Goal: Information Seeking & Learning: Learn about a topic

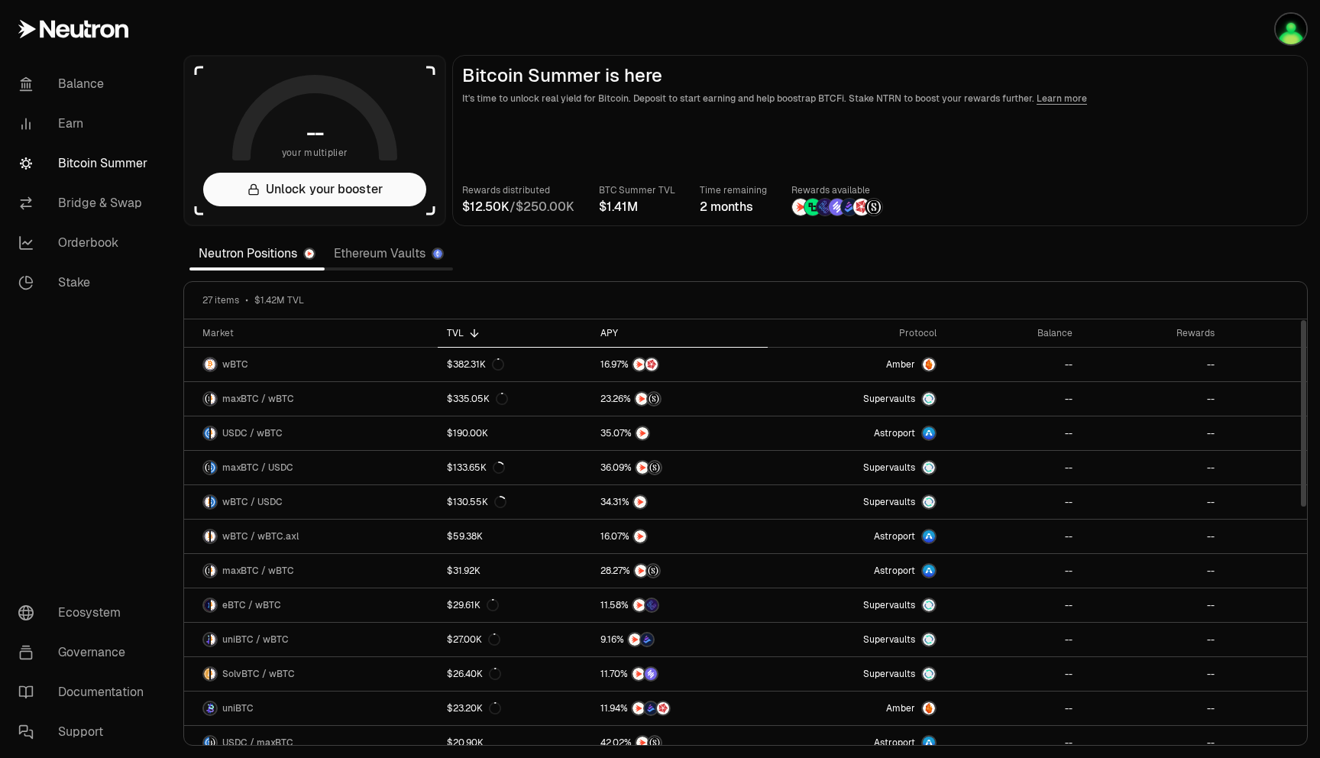
click at [604, 329] on div "APY" at bounding box center [680, 333] width 158 height 12
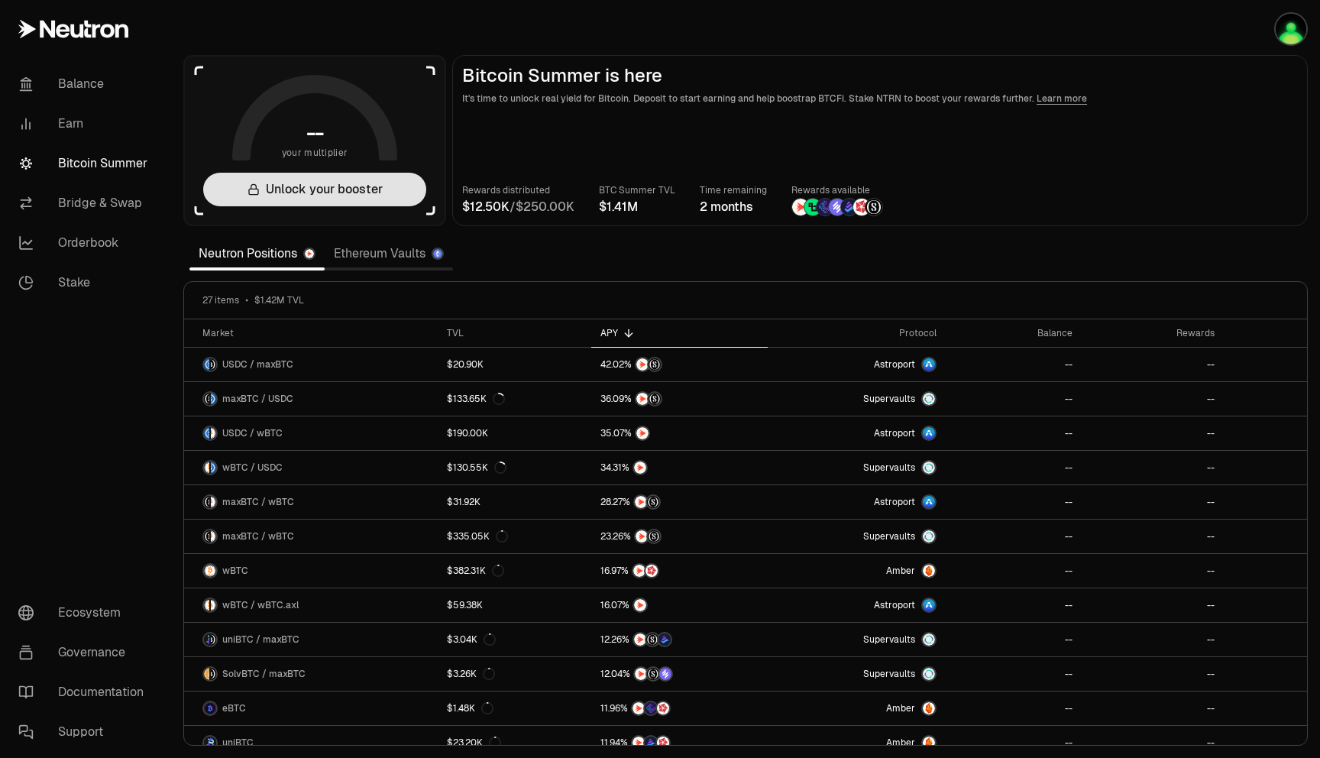
click at [338, 194] on button "Unlock your booster" at bounding box center [314, 190] width 223 height 34
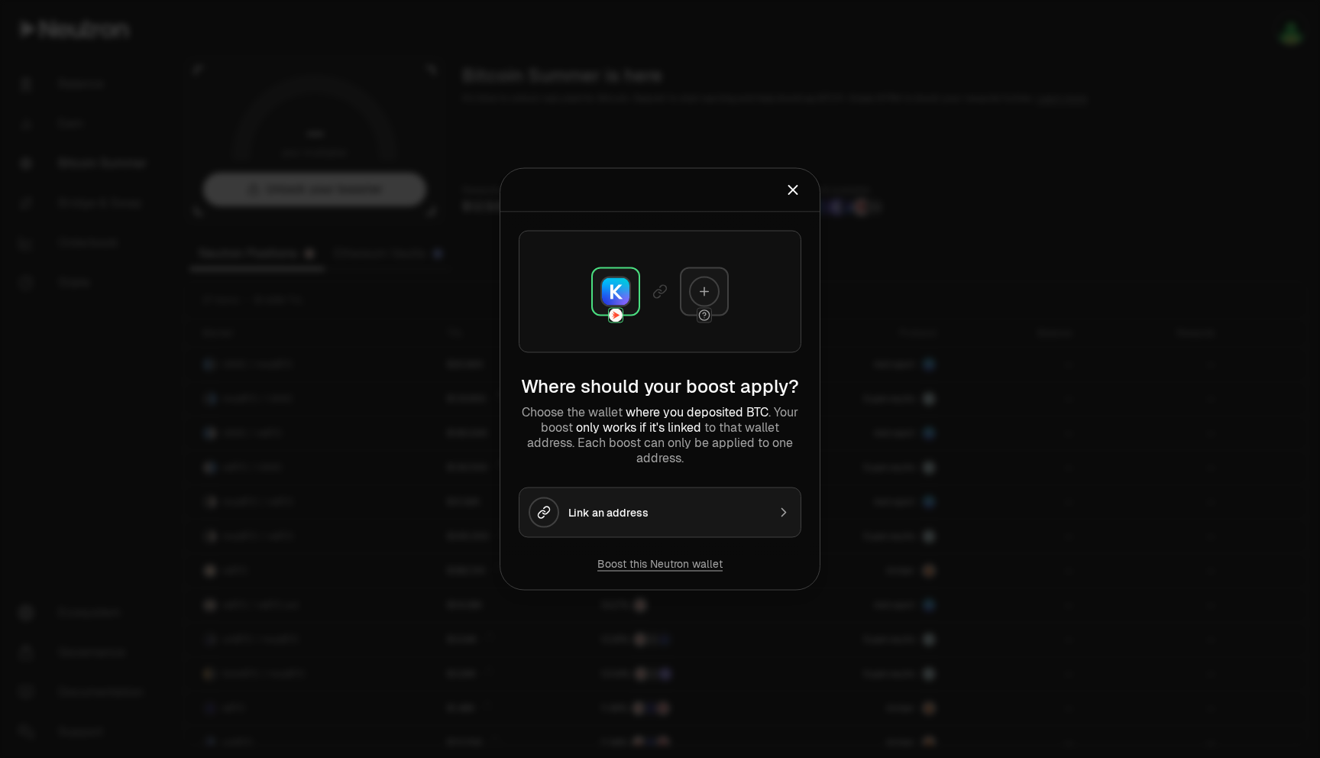
click at [643, 564] on button "Boost this Neutron wallet" at bounding box center [659, 563] width 125 height 15
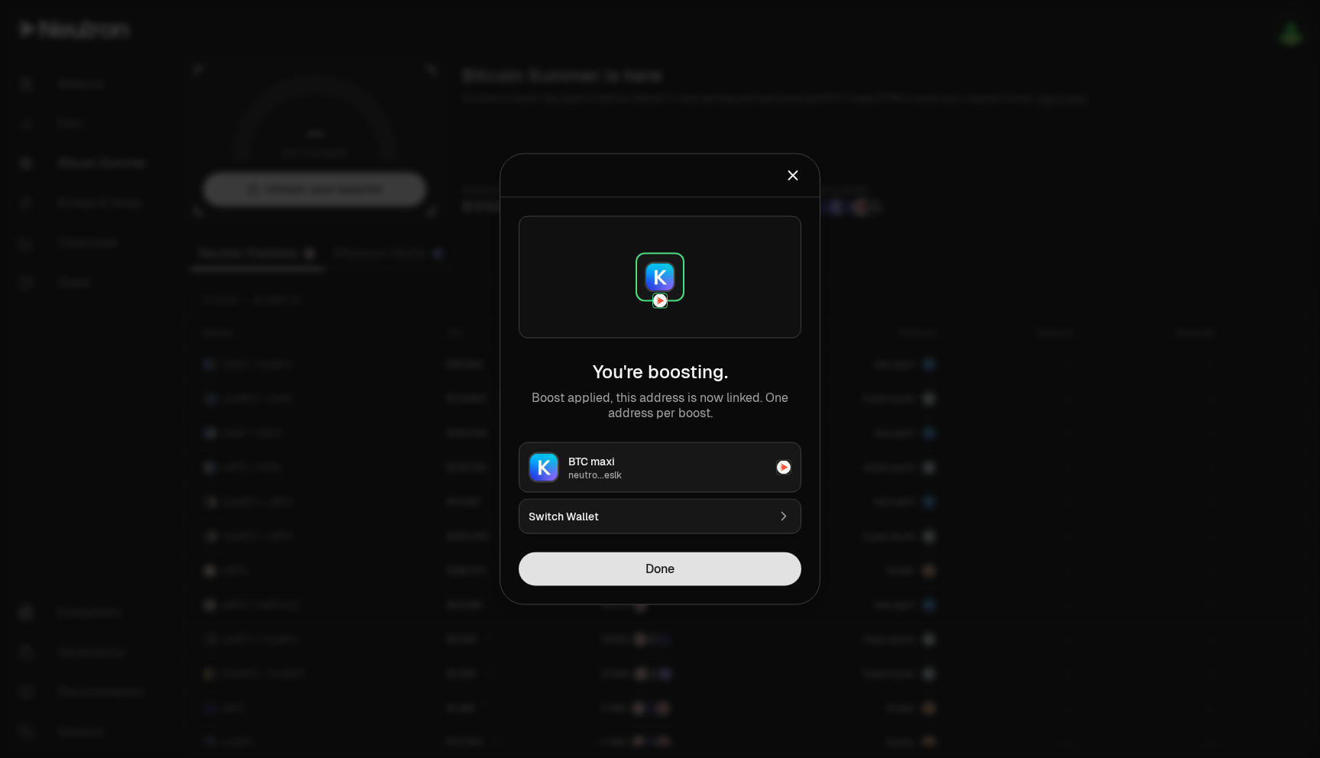
click at [668, 570] on button "Done" at bounding box center [660, 569] width 283 height 34
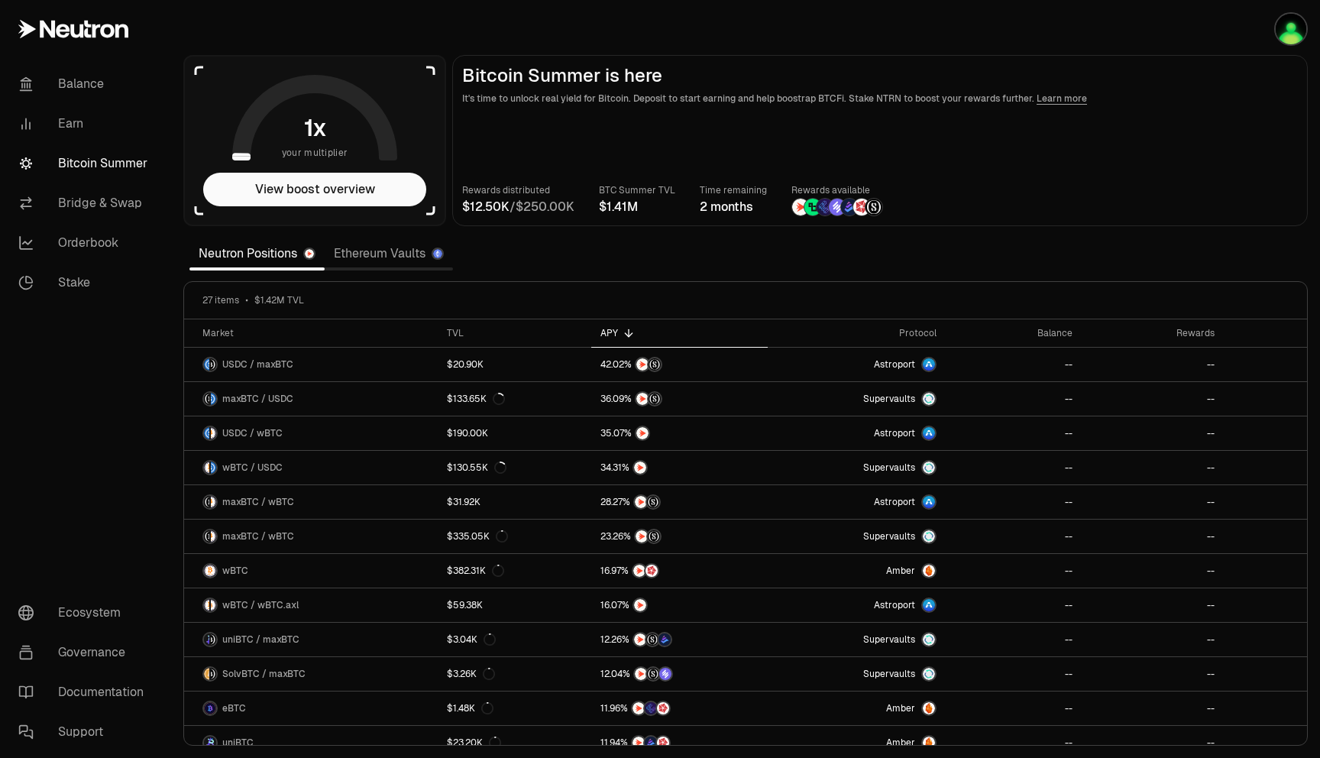
click at [412, 242] on link "Ethereum Vaults" at bounding box center [389, 253] width 128 height 31
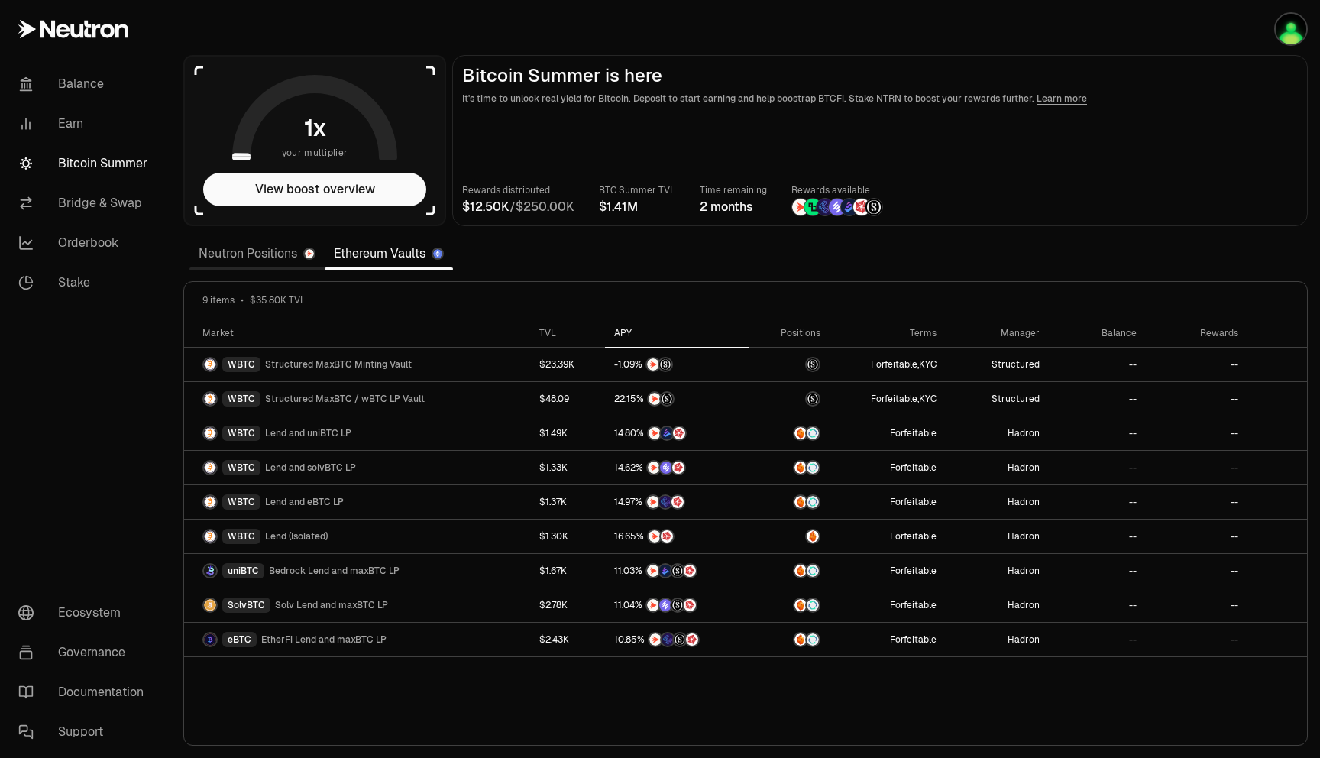
click at [627, 339] on th "APY" at bounding box center [677, 333] width 144 height 28
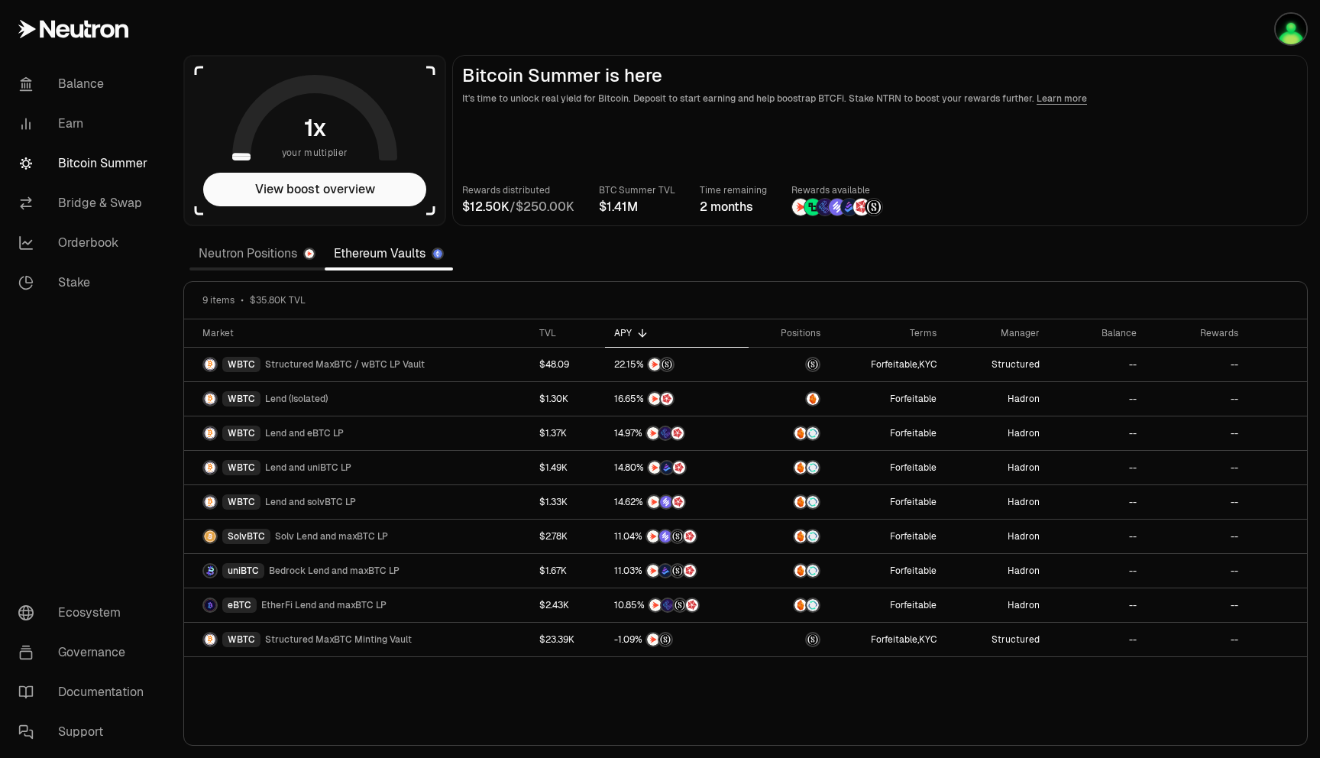
click at [261, 251] on link "Neutron Positions" at bounding box center [256, 253] width 135 height 31
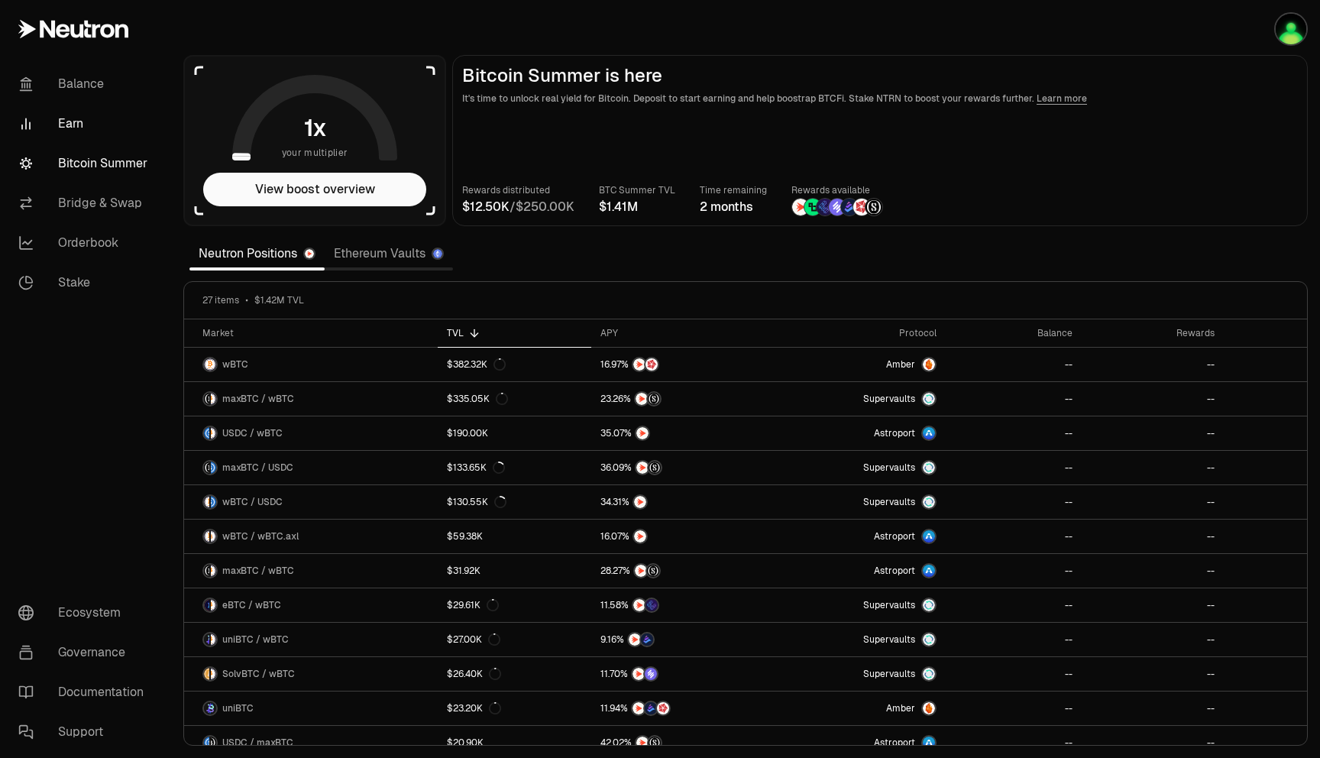
click at [83, 128] on link "Earn" at bounding box center [85, 124] width 159 height 40
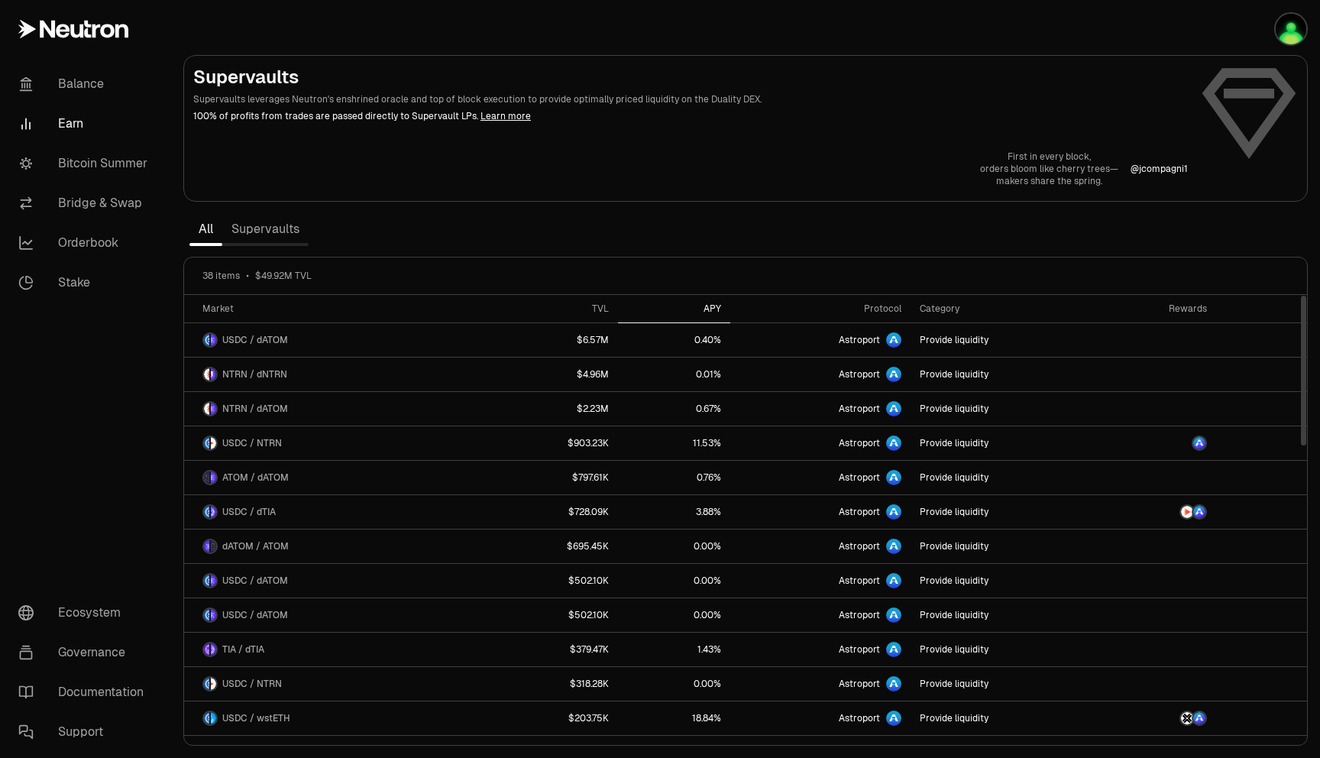
click at [721, 307] on div "APY" at bounding box center [674, 309] width 94 height 12
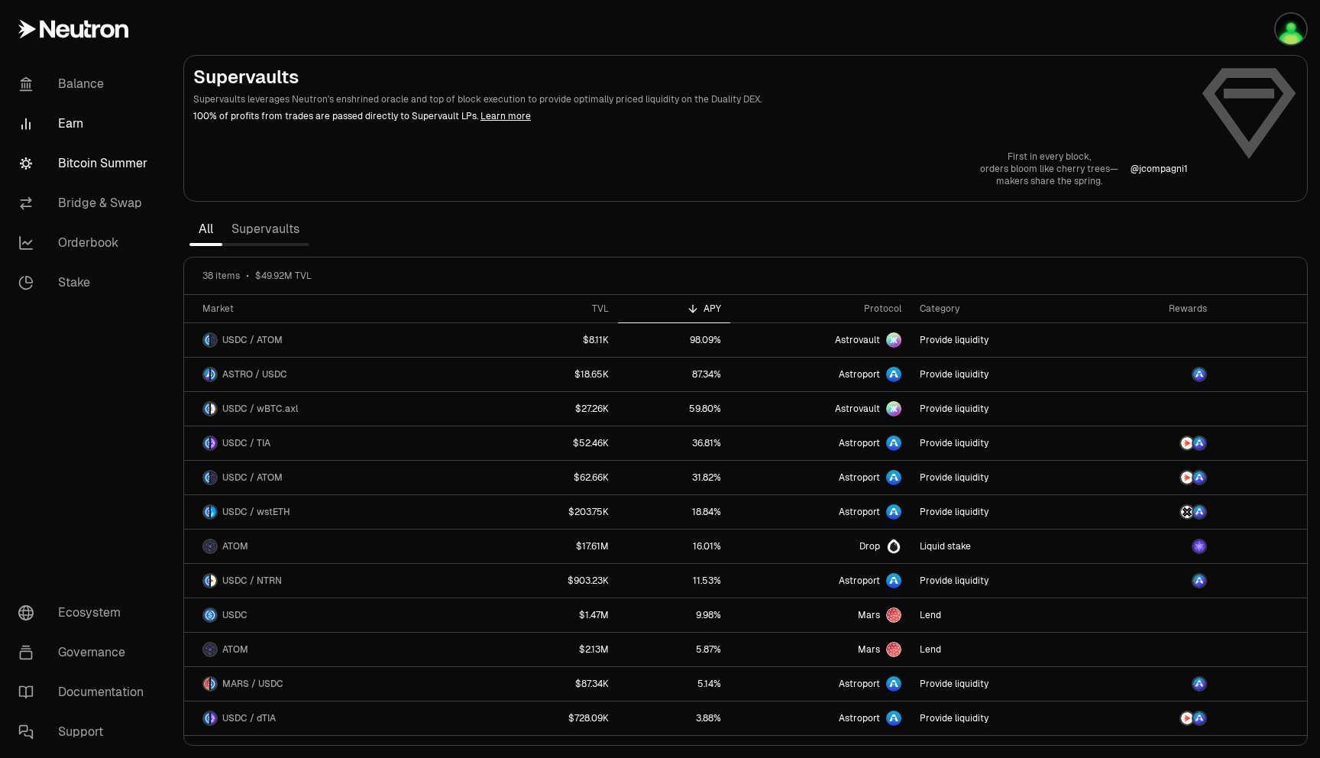
click at [134, 168] on link "Bitcoin Summer" at bounding box center [85, 164] width 159 height 40
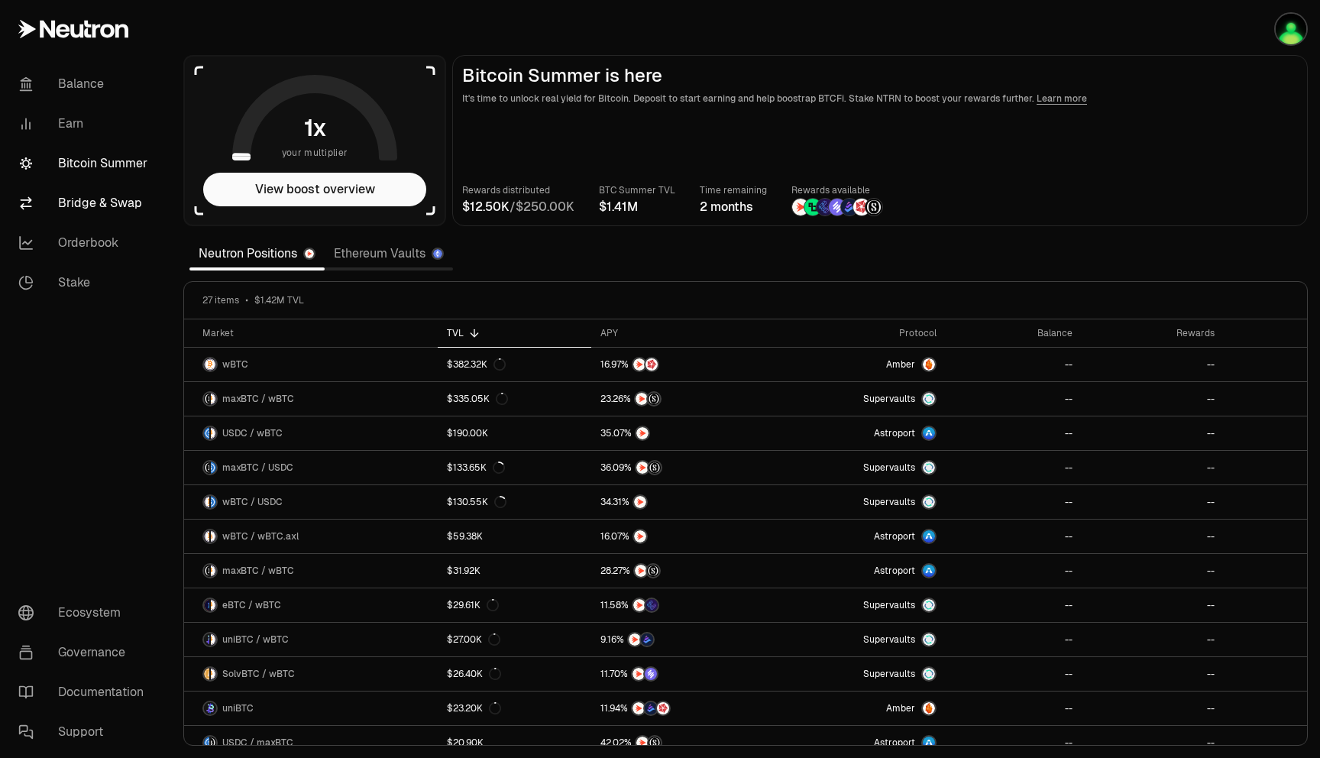
click at [88, 206] on link "Bridge & Swap" at bounding box center [85, 203] width 159 height 40
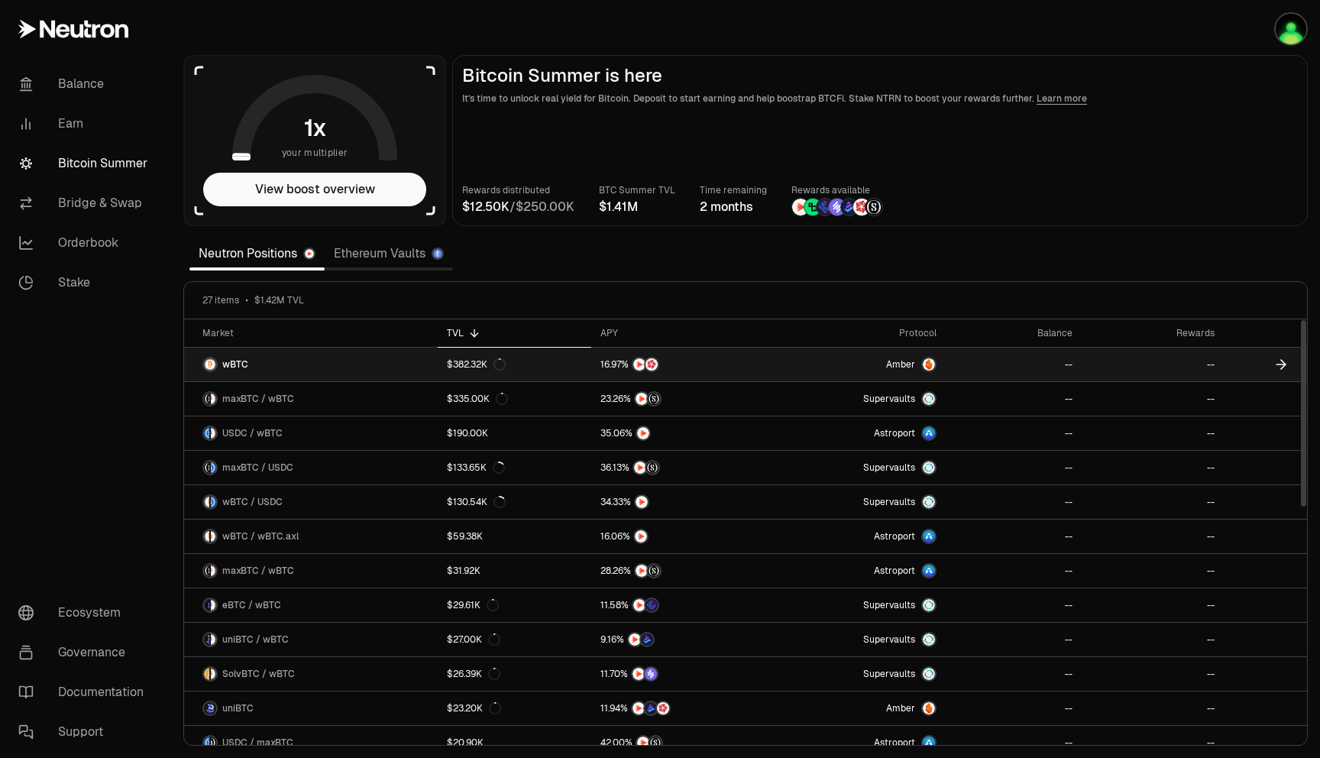
click at [581, 363] on link "$382.32K" at bounding box center [515, 365] width 154 height 34
